Goal: Communication & Community: Answer question/provide support

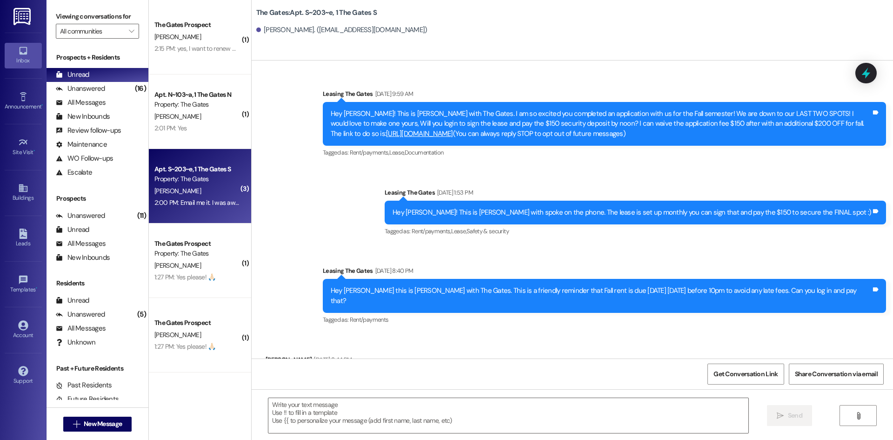
click at [107, 428] on button " New Message" at bounding box center [97, 423] width 69 height 15
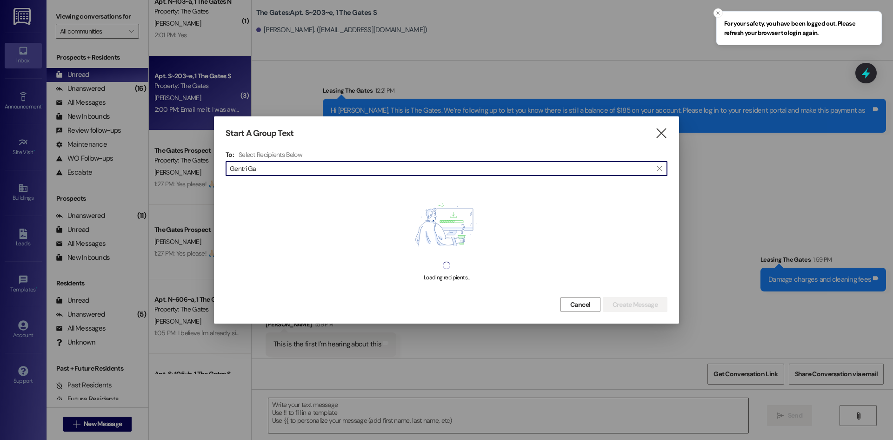
type input "Gentri Gar"
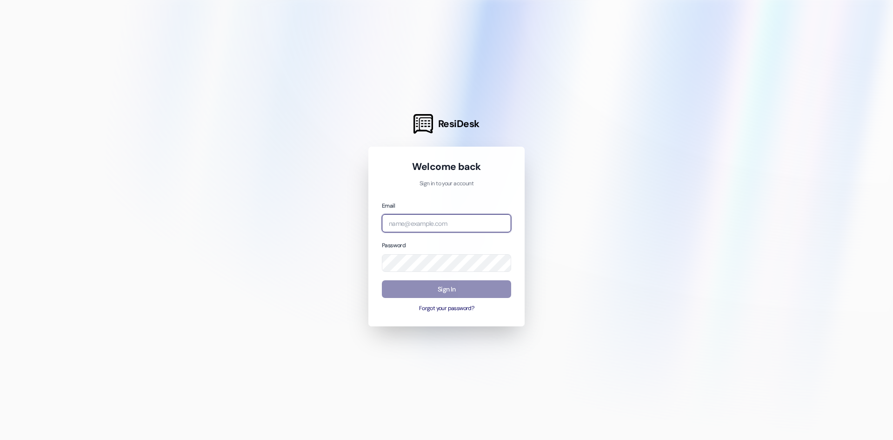
type input "[EMAIL_ADDRESS][DOMAIN_NAME]"
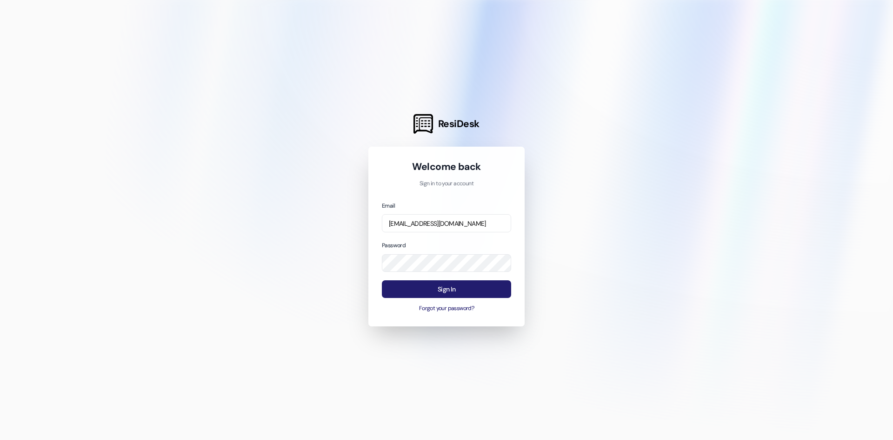
click at [419, 284] on button "Sign In" at bounding box center [446, 289] width 129 height 18
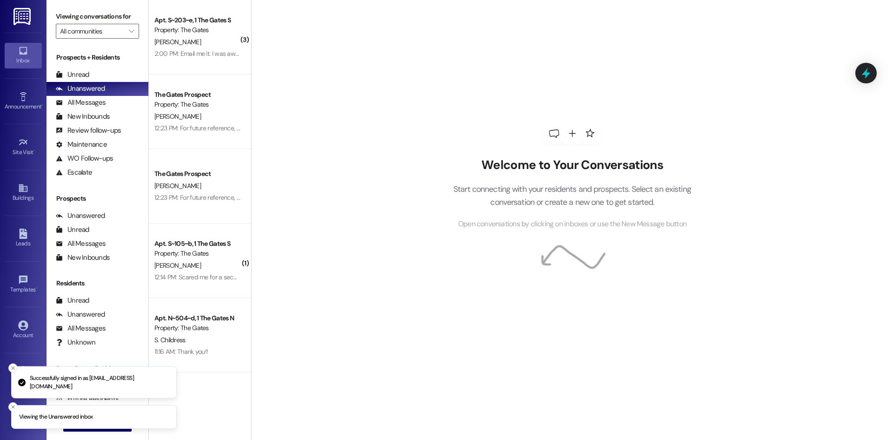
click at [13, 370] on icon "Close toast" at bounding box center [13, 368] width 6 height 6
click at [16, 409] on button "Close toast" at bounding box center [12, 406] width 9 height 9
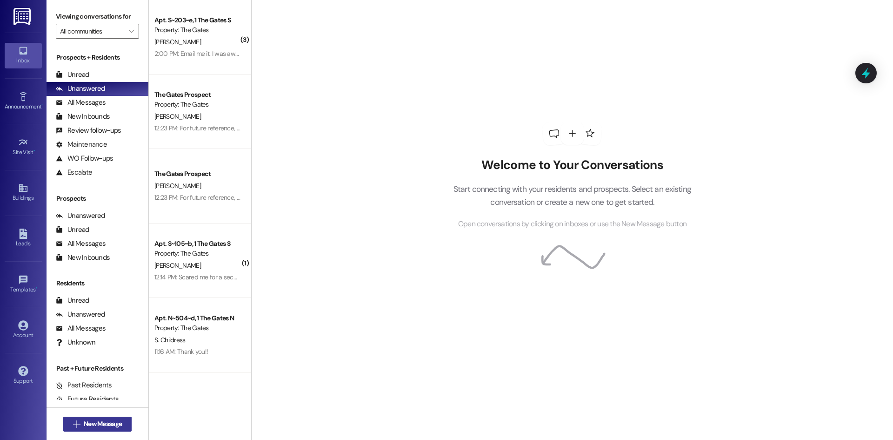
click at [89, 428] on span "New Message" at bounding box center [103, 424] width 38 height 10
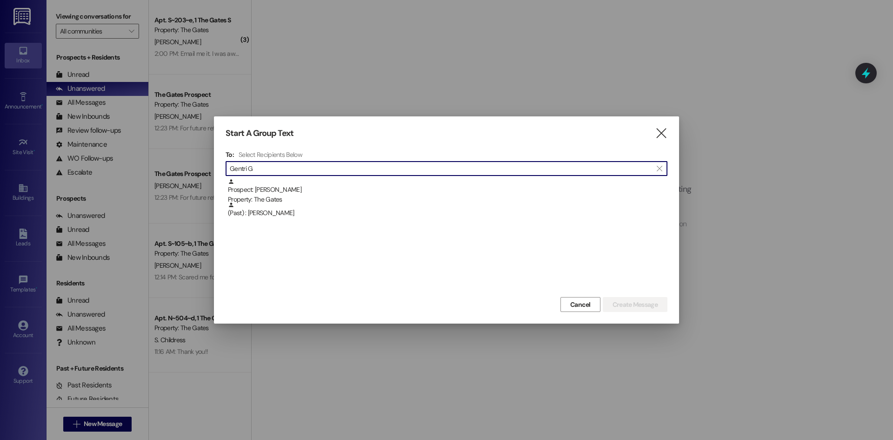
type input "Gentri G"
click at [452, 80] on div at bounding box center [446, 220] width 893 height 440
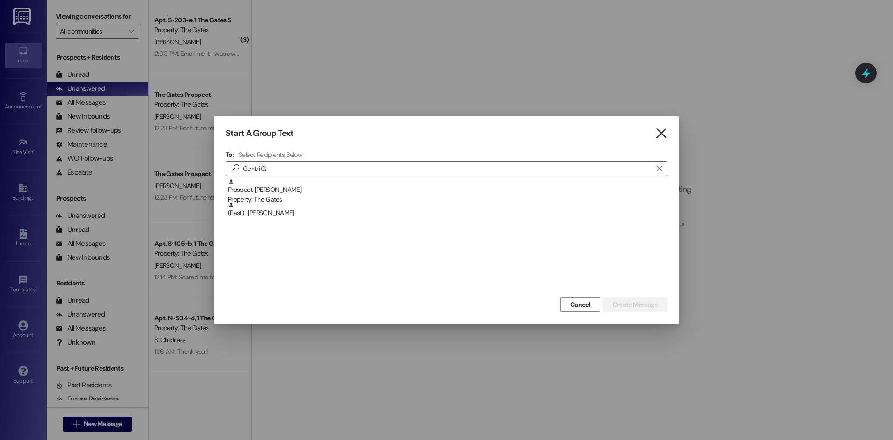
click at [660, 130] on icon "" at bounding box center [661, 133] width 13 height 10
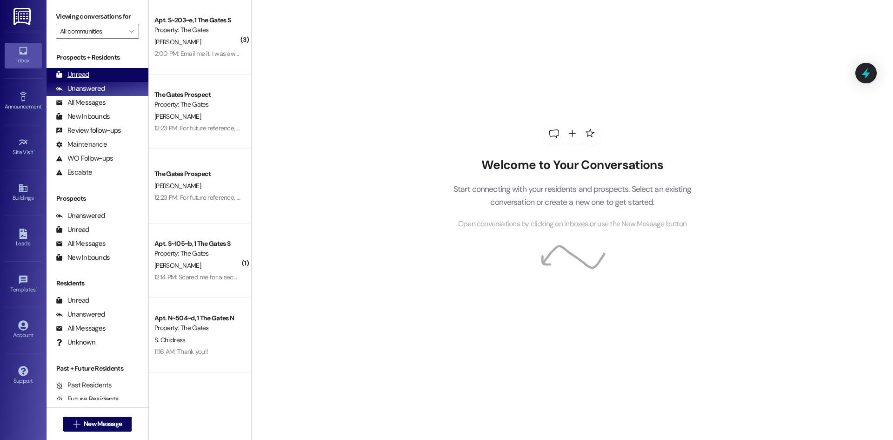
click at [73, 73] on div "Unread" at bounding box center [72, 75] width 33 height 10
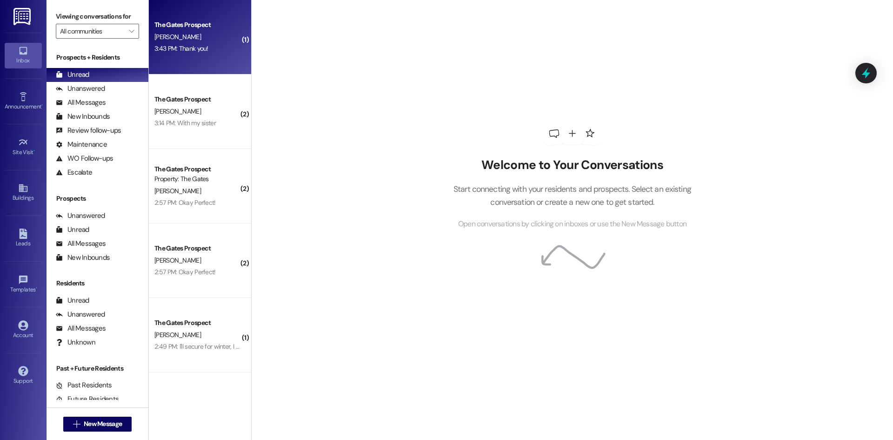
click at [186, 54] on div "3:43 PM: Thank you! 3:43 PM: Thank you!" at bounding box center [197, 49] width 88 height 12
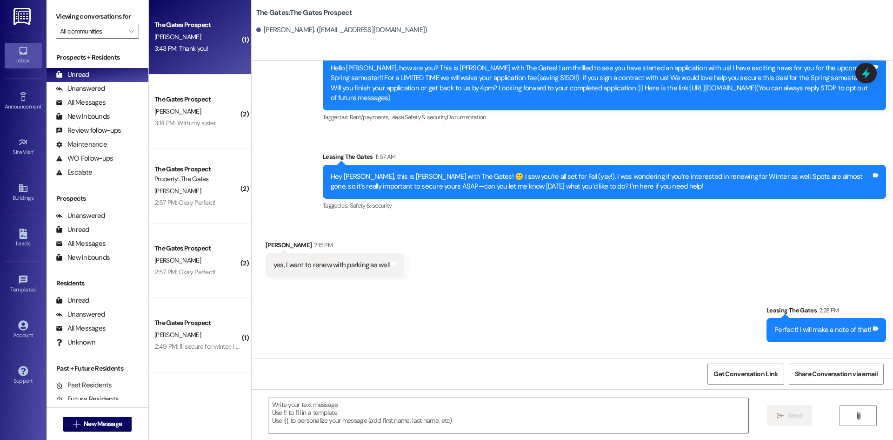
scroll to position [91, 0]
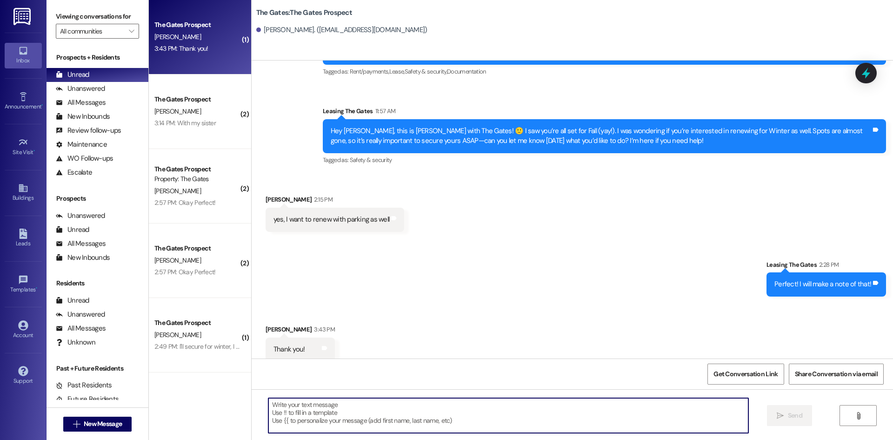
click at [300, 420] on textarea at bounding box center [508, 415] width 480 height 35
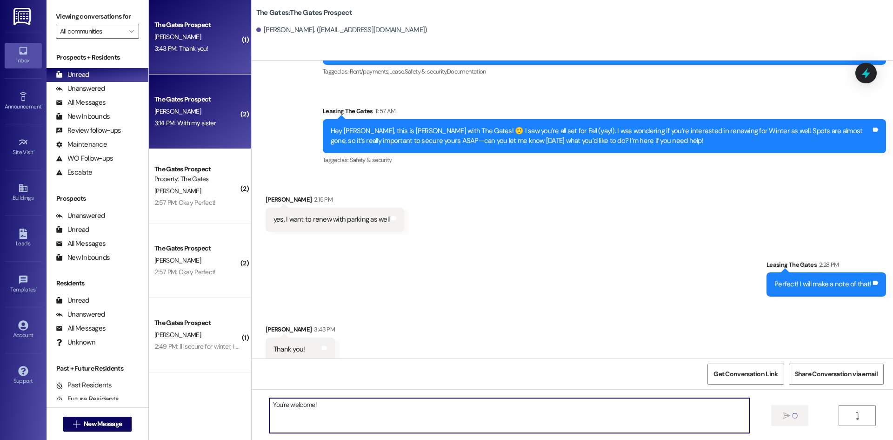
type textarea "You're welcome!"
click at [199, 130] on div "The Gates Prospect J. Ricks 3:14 PM: With my sister 3:14 PM: With my sister" at bounding box center [200, 111] width 102 height 74
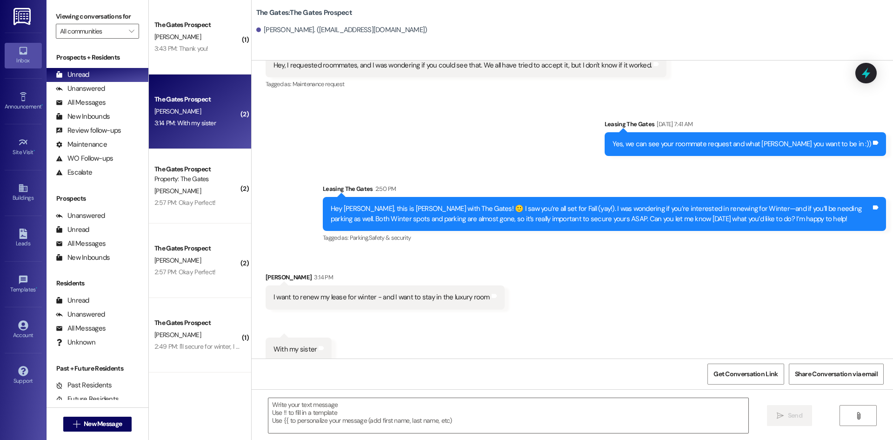
scroll to position [2018, 0]
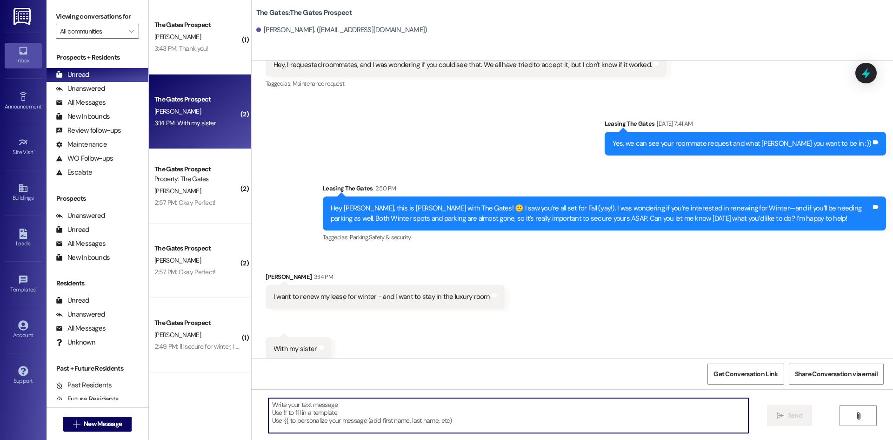
click at [361, 412] on textarea at bounding box center [508, 415] width 480 height 35
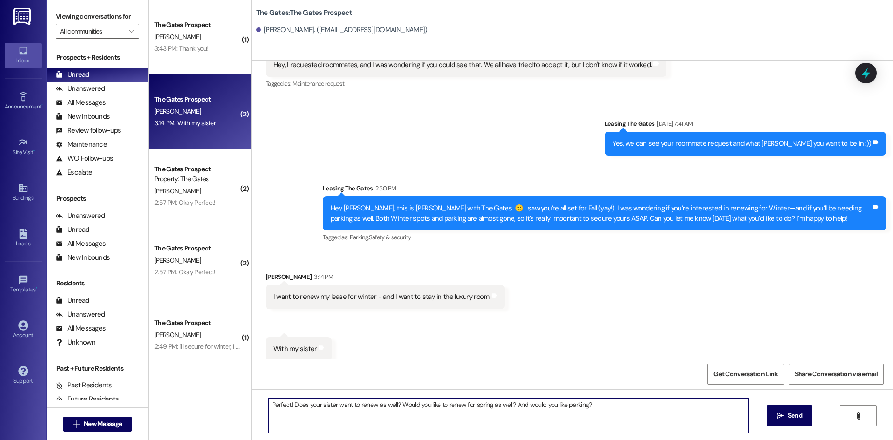
type textarea "Perfect! Does your sister want to renew as well? Would you like to renew for sp…"
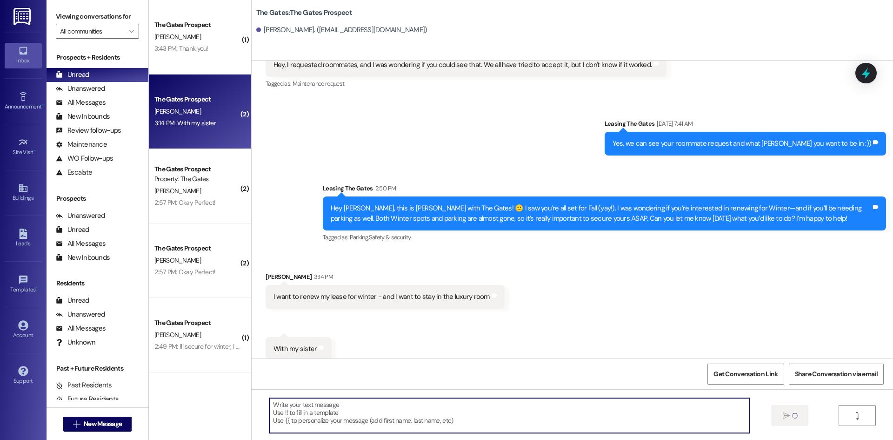
scroll to position [2017, 0]
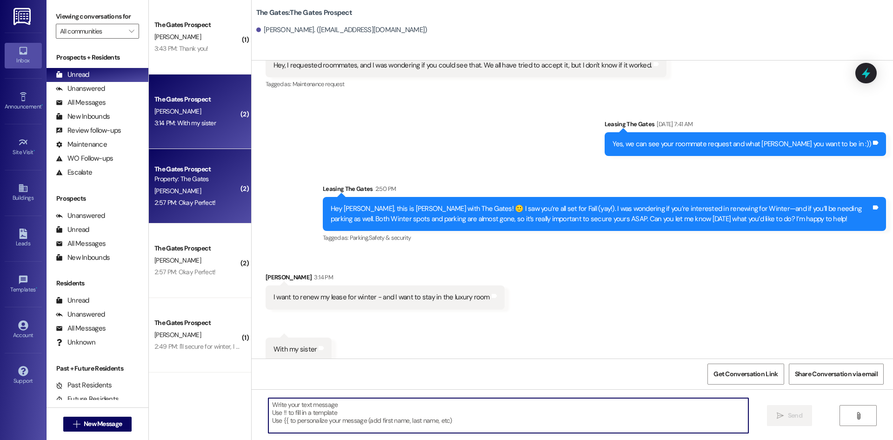
click at [192, 198] on div "2:57 PM: Okay Perfect! 2:57 PM: Okay Perfect!" at bounding box center [184, 202] width 61 height 8
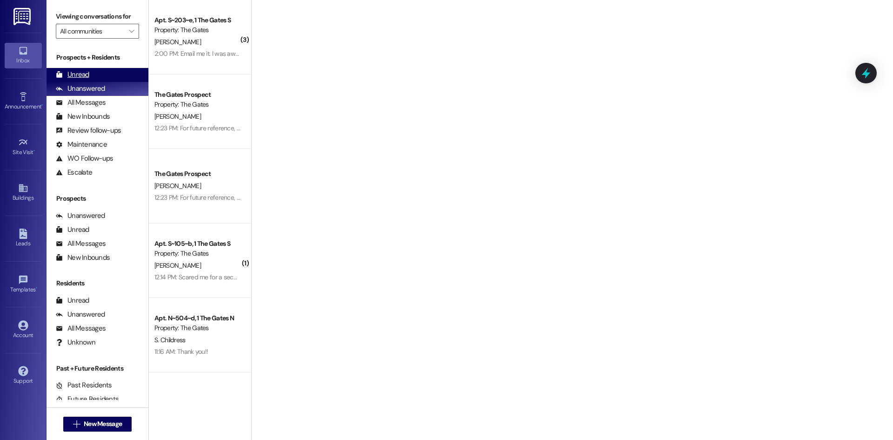
click at [73, 75] on div "Unread" at bounding box center [72, 75] width 33 height 10
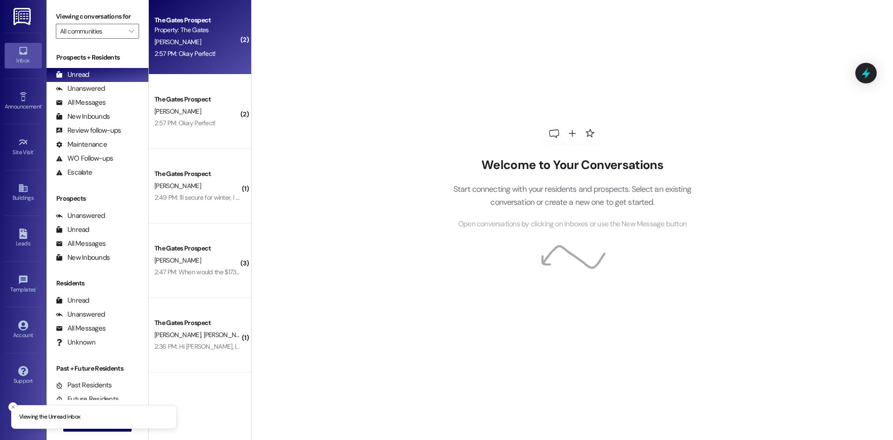
click at [160, 48] on div "2:57 PM: Okay Perfect! 2:57 PM: Okay Perfect!" at bounding box center [197, 54] width 88 height 12
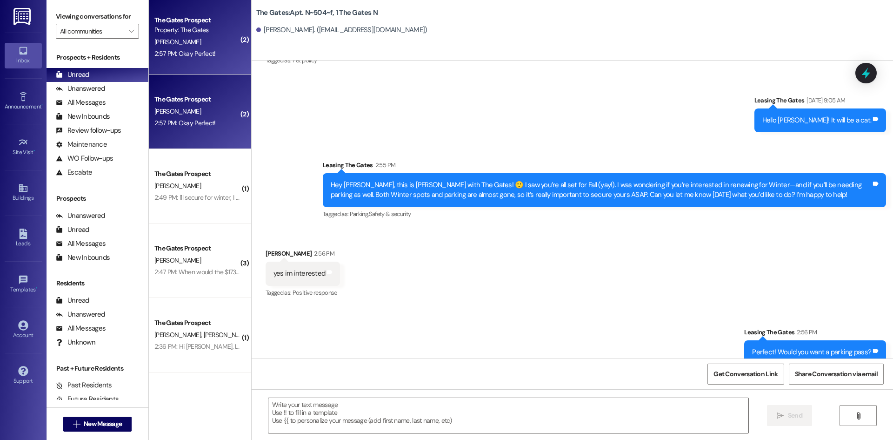
scroll to position [16375, 0]
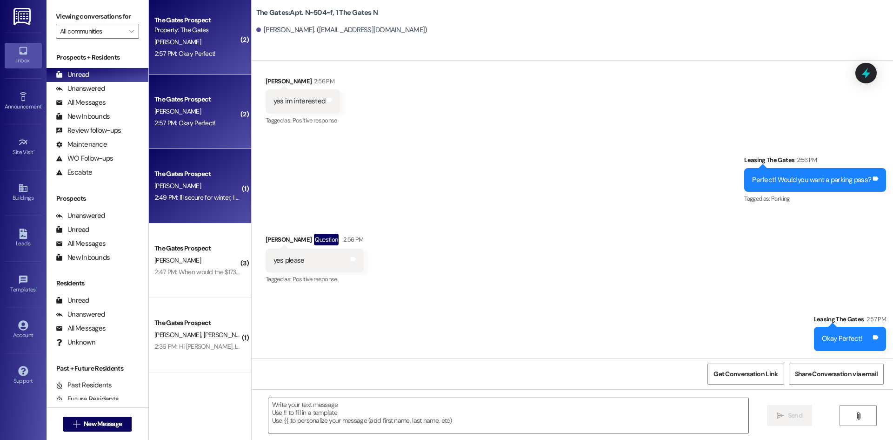
click at [180, 174] on div "The Gates Prospect" at bounding box center [197, 174] width 86 height 10
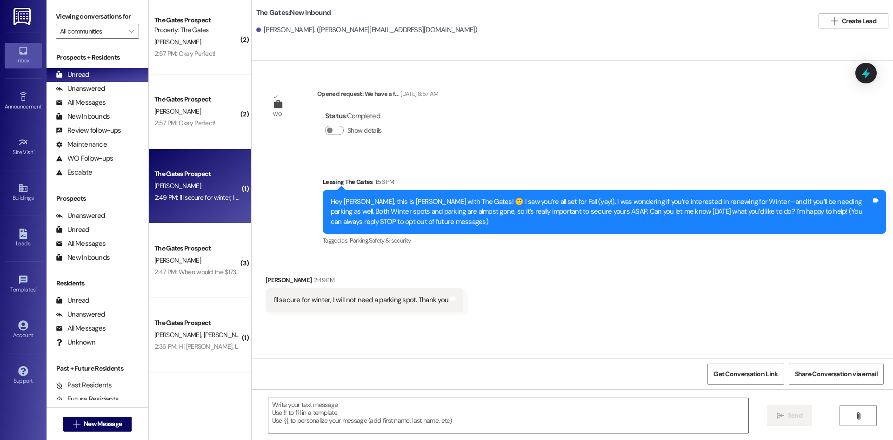
scroll to position [0, 0]
click at [342, 424] on textarea at bounding box center [508, 415] width 480 height 35
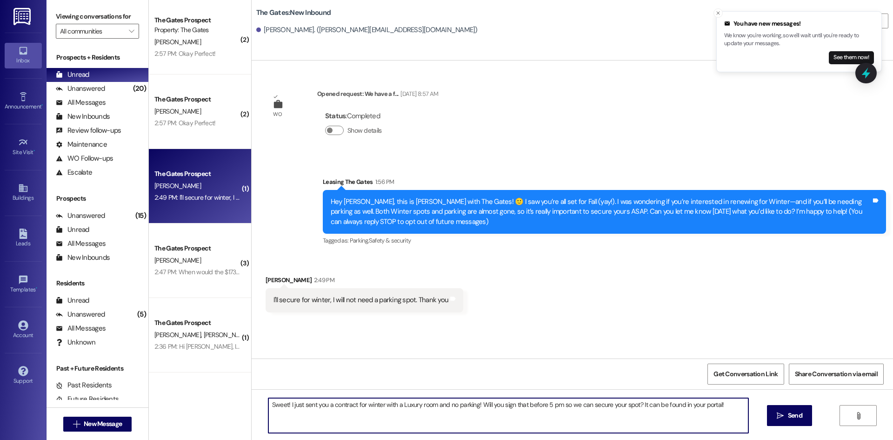
type textarea "Sweet! I just sent you a contract for winter with a Luxury room and no parking!…"
click at [812, 401] on div "Sweet! I just sent you a contract for winter with a Luxury room and no parking!…" at bounding box center [572, 424] width 641 height 70
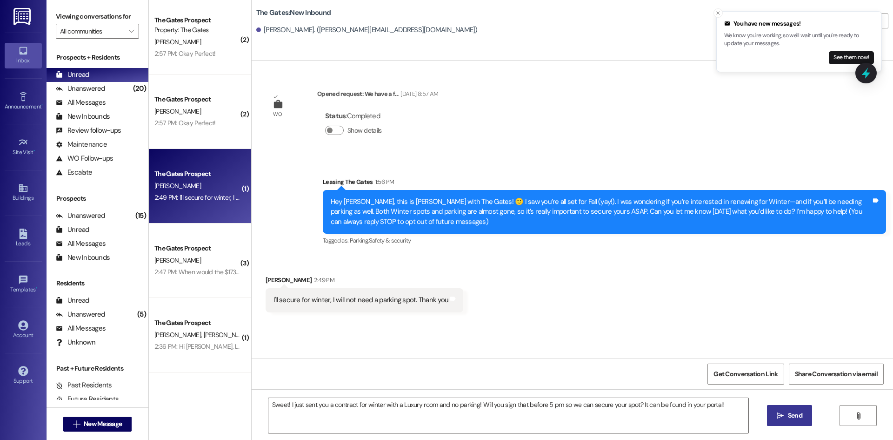
click at [800, 411] on span "Send" at bounding box center [795, 415] width 14 height 10
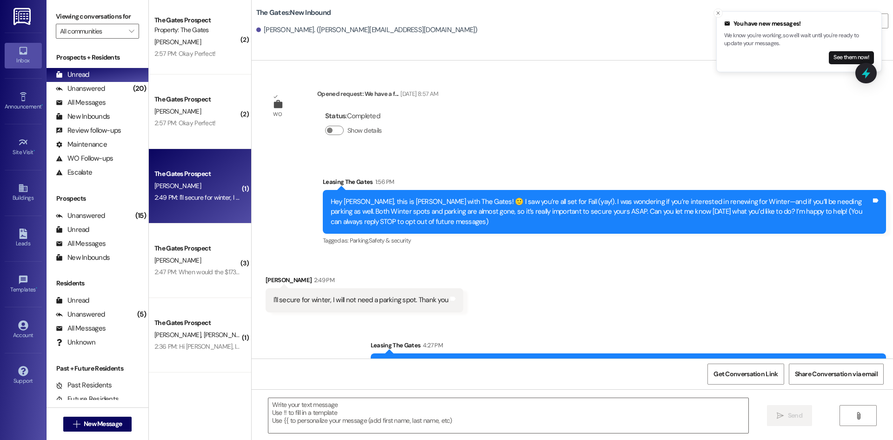
click at [160, 263] on span "[PERSON_NAME]" at bounding box center [177, 260] width 47 height 8
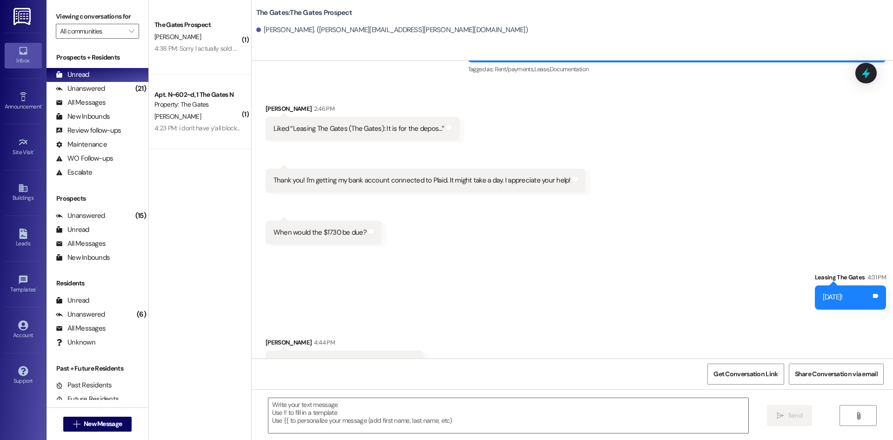
scroll to position [1121, 0]
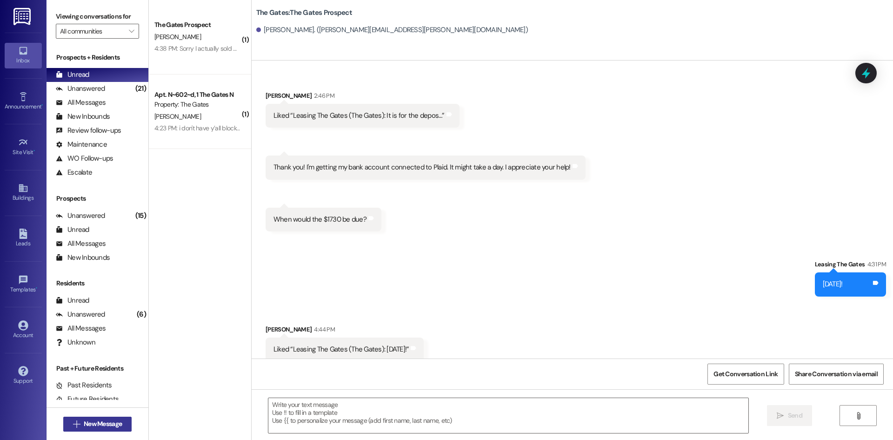
click at [92, 418] on button " New Message" at bounding box center [97, 423] width 69 height 15
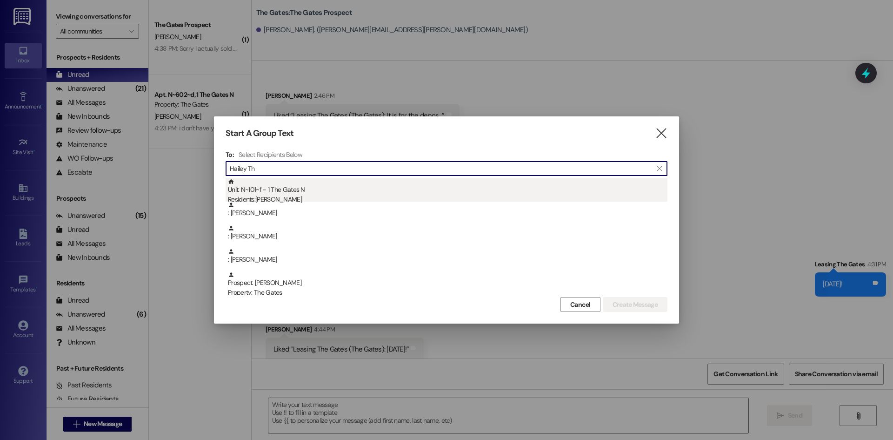
type input "Hailey Th"
click at [286, 184] on div "Unit: N~101~f - 1 The Gates N Residents: [PERSON_NAME]" at bounding box center [448, 191] width 440 height 27
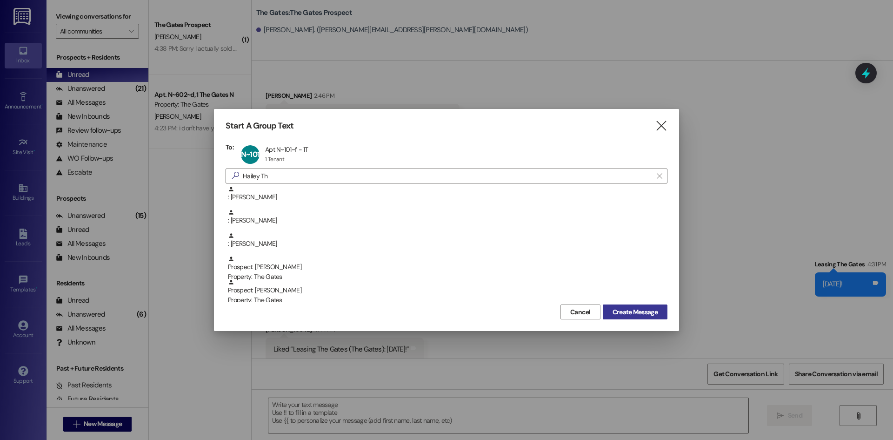
click at [632, 314] on span "Create Message" at bounding box center [635, 312] width 45 height 10
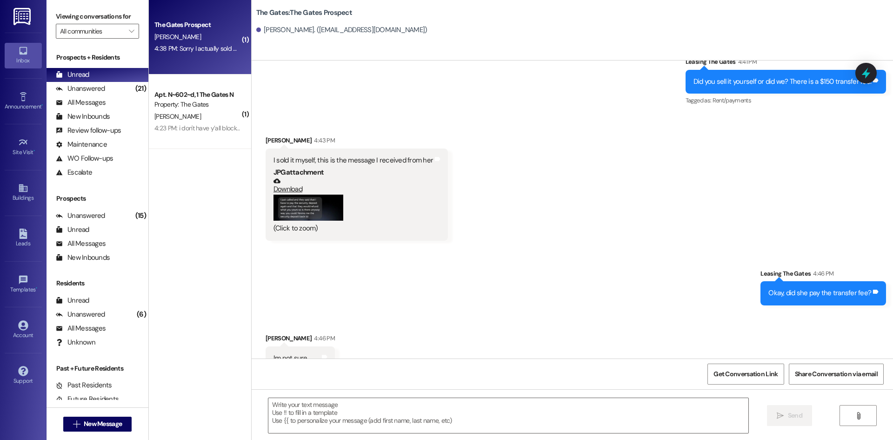
scroll to position [1962, 0]
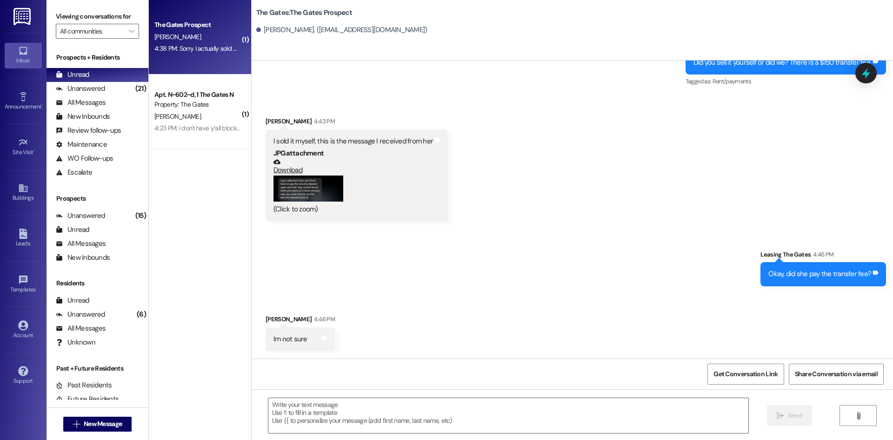
click at [324, 195] on button "Zoom image" at bounding box center [308, 188] width 70 height 26
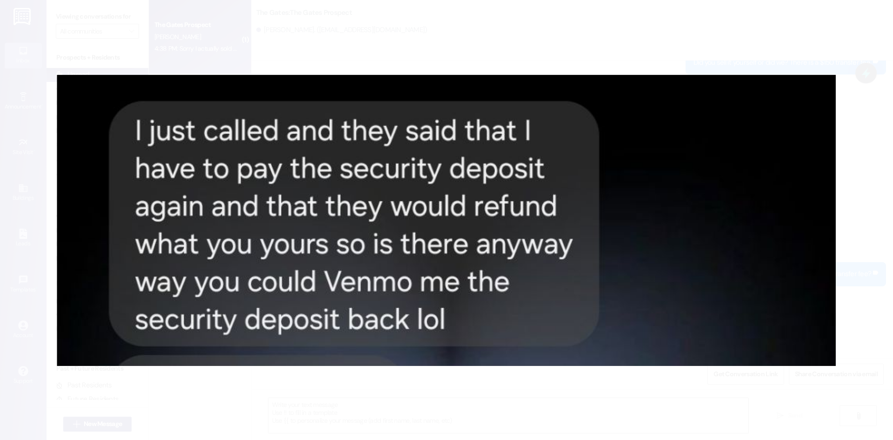
click at [524, 49] on button "Unzoom image" at bounding box center [446, 220] width 893 height 440
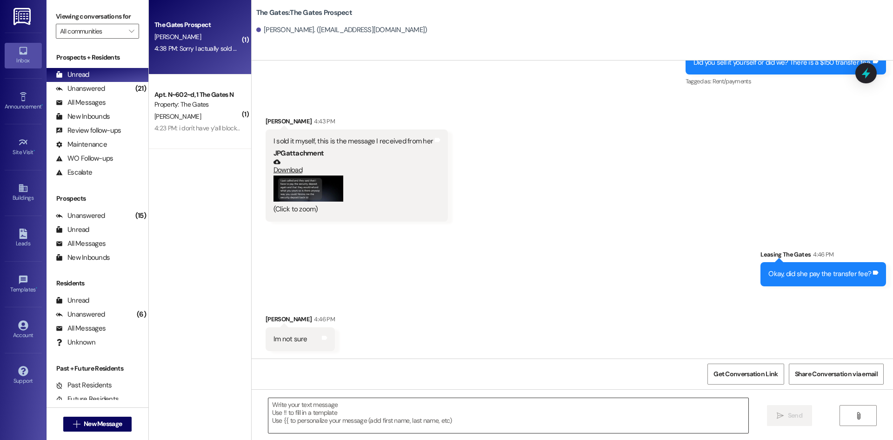
click at [309, 410] on textarea at bounding box center [508, 415] width 480 height 35
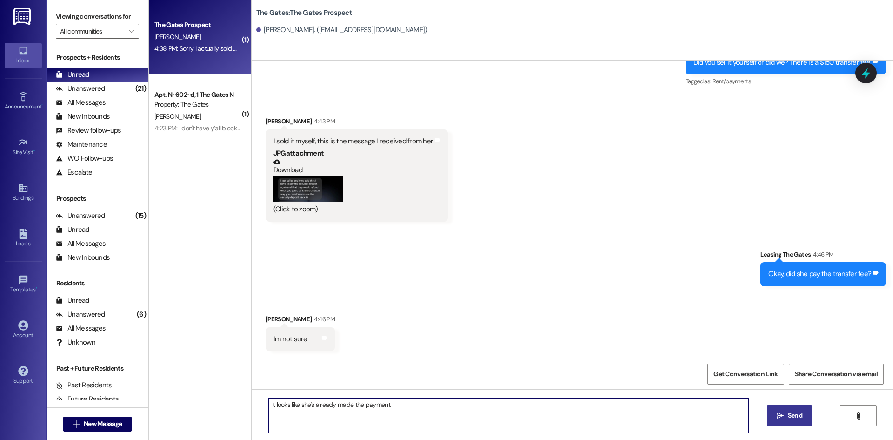
click at [451, 420] on textarea "It looks like she's already made the payment" at bounding box center [508, 415] width 480 height 35
click at [333, 186] on button "Zoom image" at bounding box center [308, 188] width 70 height 26
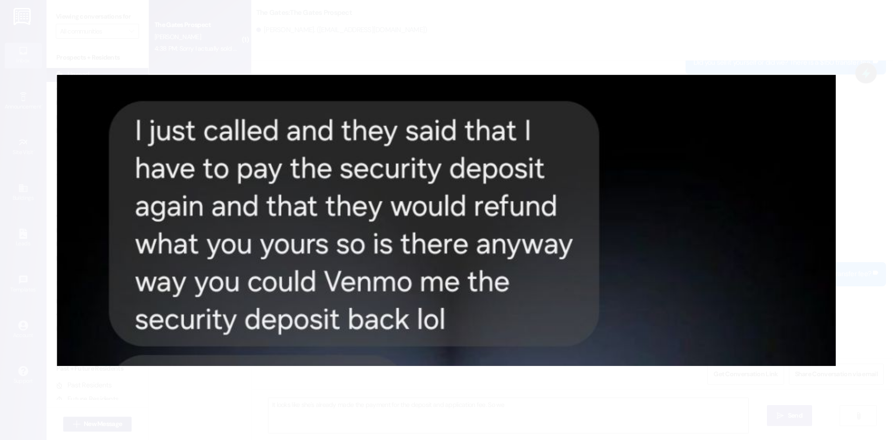
click at [543, 53] on button "Unzoom image" at bounding box center [446, 220] width 893 height 440
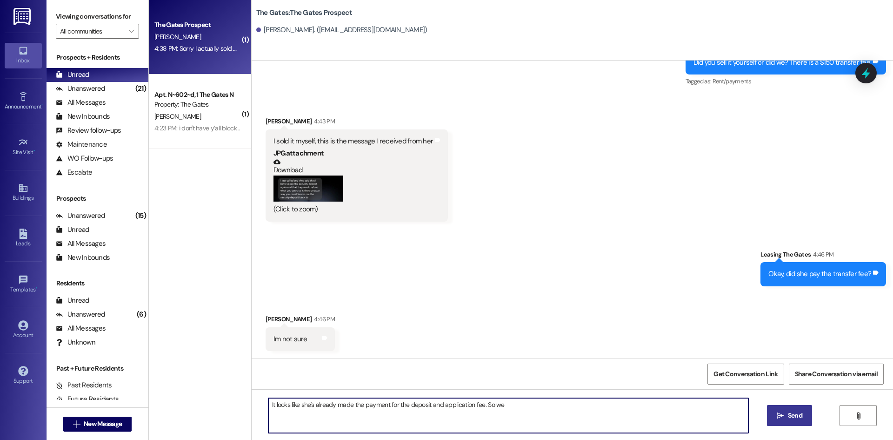
click at [505, 404] on textarea "It looks like she's already made the payment for the deposit and application fe…" at bounding box center [508, 415] width 480 height 35
type textarea "It looks like she's already made the payment for the deposit and application fe…"
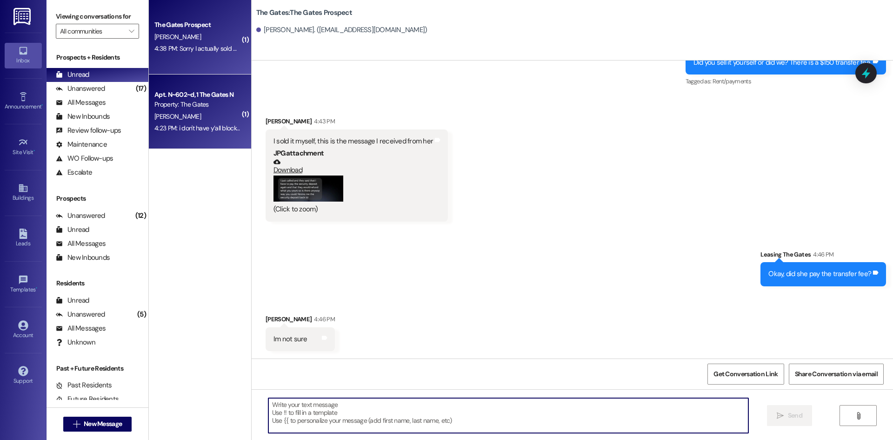
click at [195, 99] on div "Apt. N~602~d, 1 The Gates N" at bounding box center [197, 95] width 86 height 10
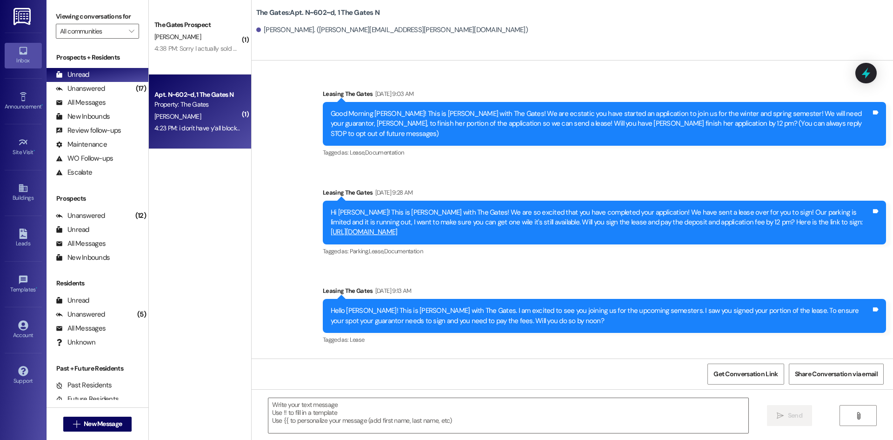
scroll to position [24807, 0]
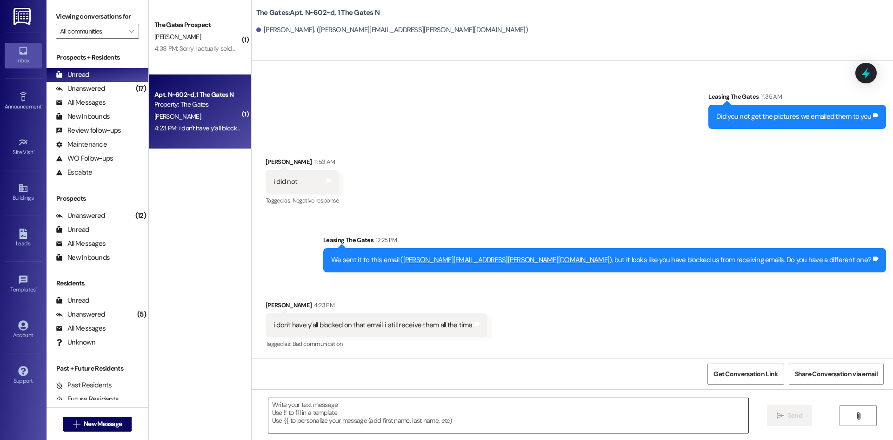
click at [354, 400] on textarea at bounding box center [508, 415] width 480 height 35
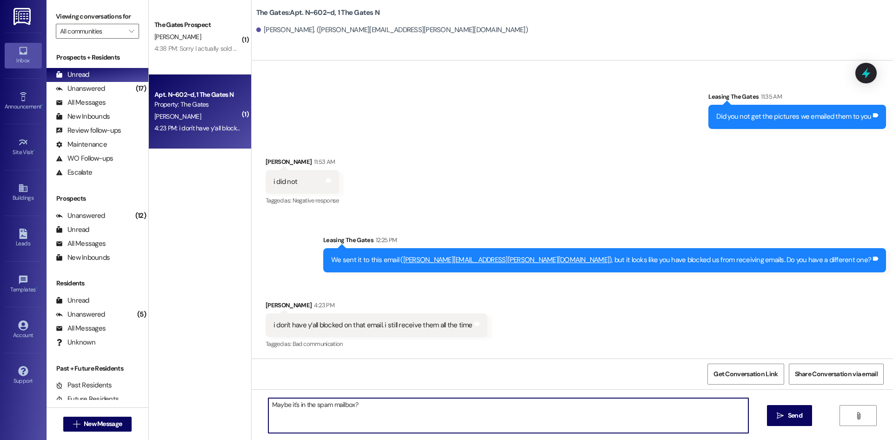
type textarea "Maybe it's in the spam mailbox?"
